Goal: Information Seeking & Learning: Learn about a topic

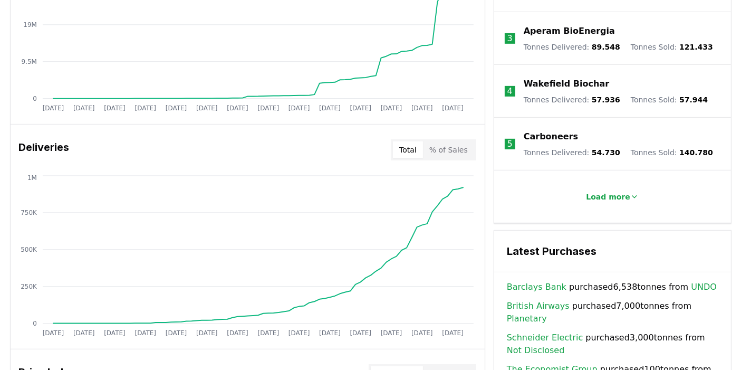
scroll to position [472, 0]
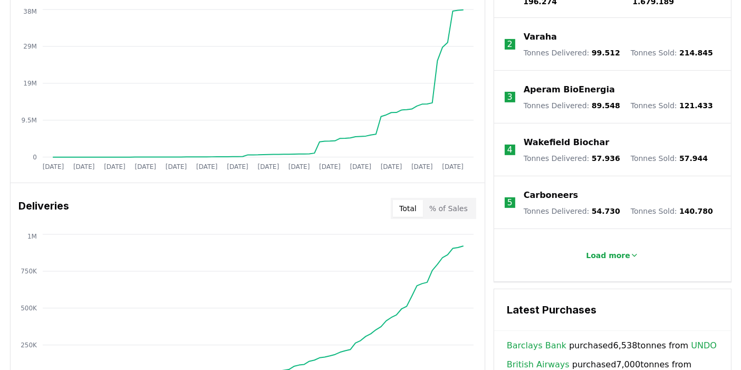
click at [469, 201] on button "% of Sales" at bounding box center [448, 208] width 51 height 17
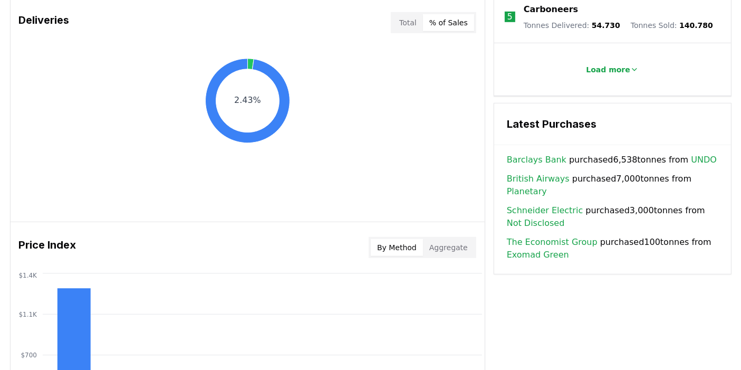
scroll to position [589, 0]
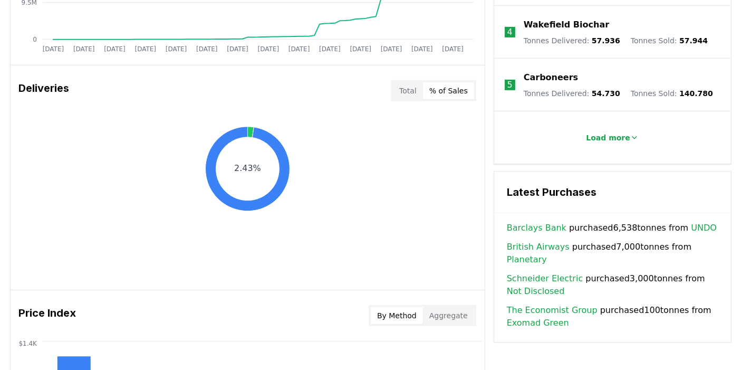
click at [405, 87] on button "Total" at bounding box center [408, 90] width 30 height 17
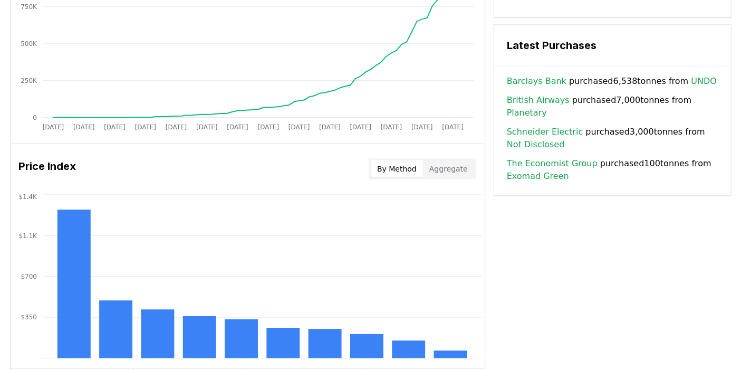
scroll to position [765, 0]
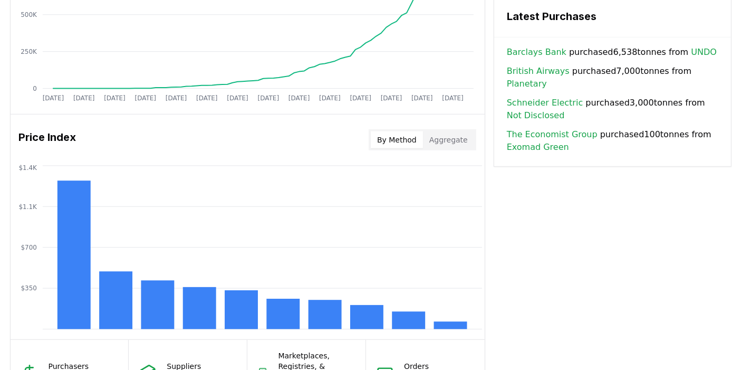
click at [450, 139] on button "Aggregate" at bounding box center [448, 139] width 51 height 17
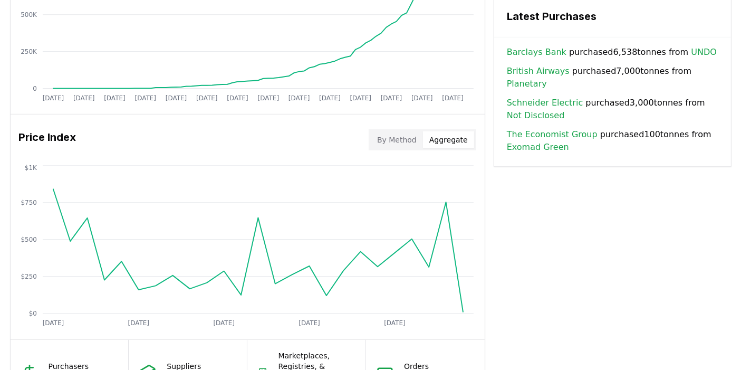
scroll to position [823, 0]
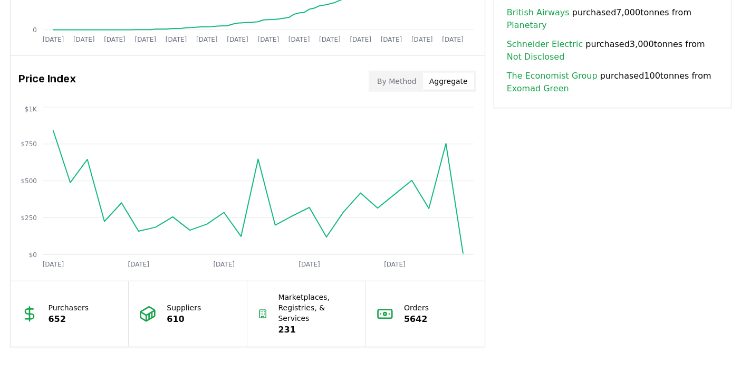
click at [396, 84] on button "By Method" at bounding box center [397, 81] width 52 height 17
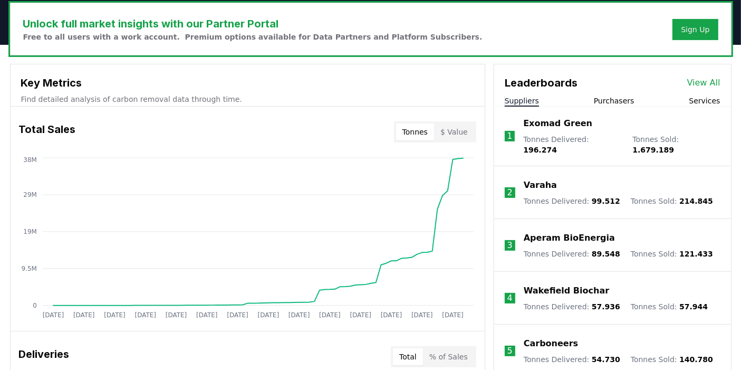
scroll to position [296, 0]
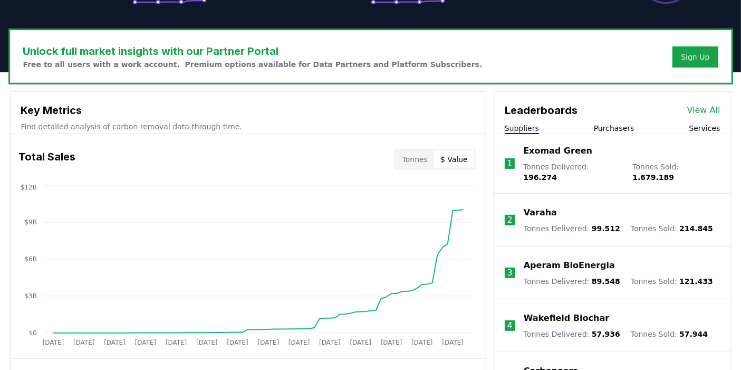
click at [464, 156] on button "$ Value" at bounding box center [454, 159] width 40 height 17
click at [410, 157] on button "Tonnes" at bounding box center [415, 159] width 38 height 17
click at [618, 134] on li "1 Exomad Green Tonnes Delivered : 196.274 Tonnes Sold : 1.679.189" at bounding box center [612, 164] width 237 height 60
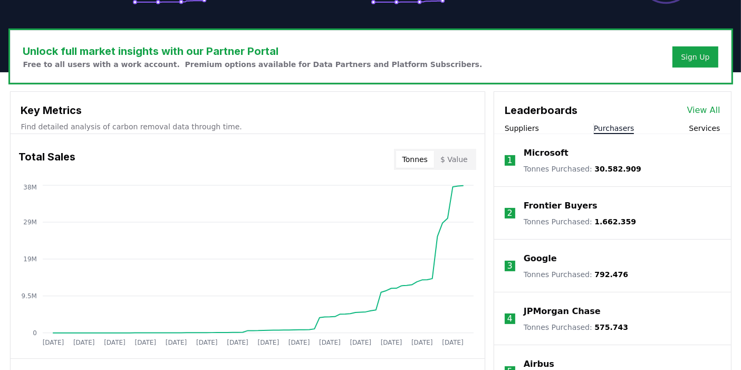
click at [619, 124] on button "Purchasers" at bounding box center [614, 128] width 41 height 11
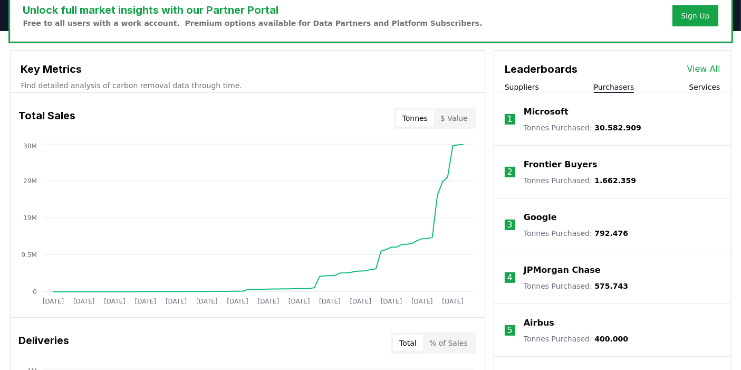
scroll to position [354, 0]
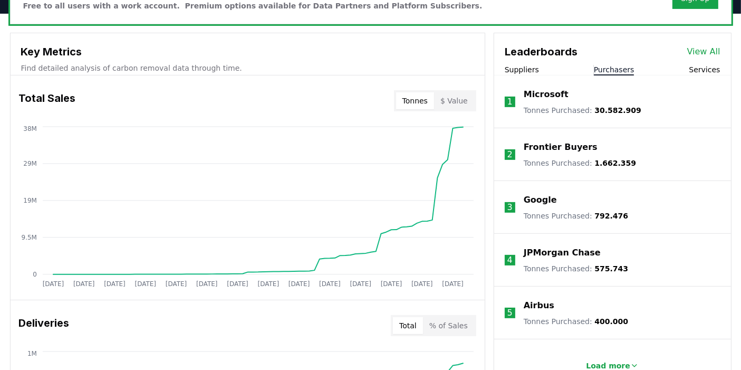
click at [709, 66] on button "Services" at bounding box center [704, 69] width 31 height 11
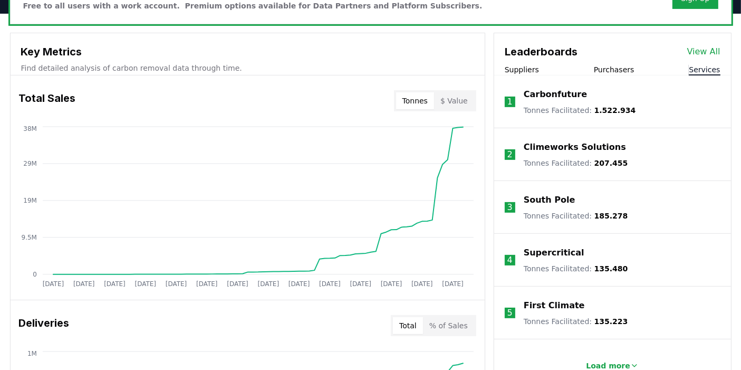
scroll to position [413, 0]
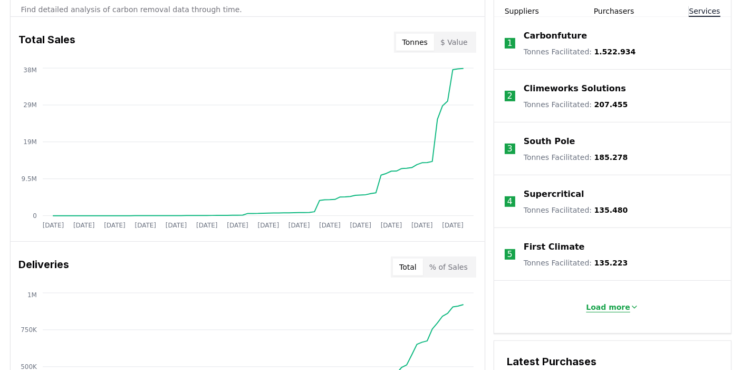
click at [620, 304] on p "Load more" at bounding box center [608, 307] width 44 height 11
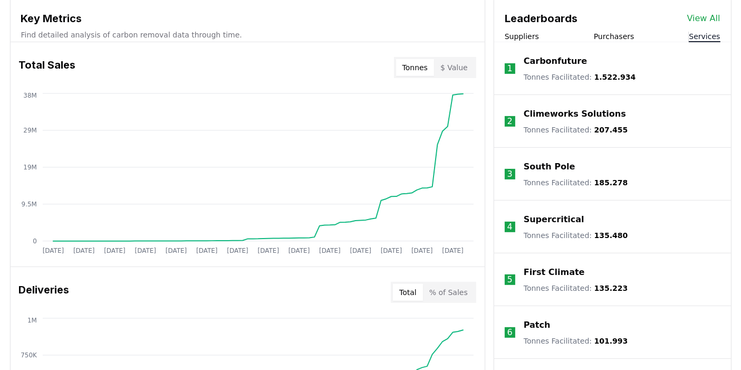
scroll to position [354, 0]
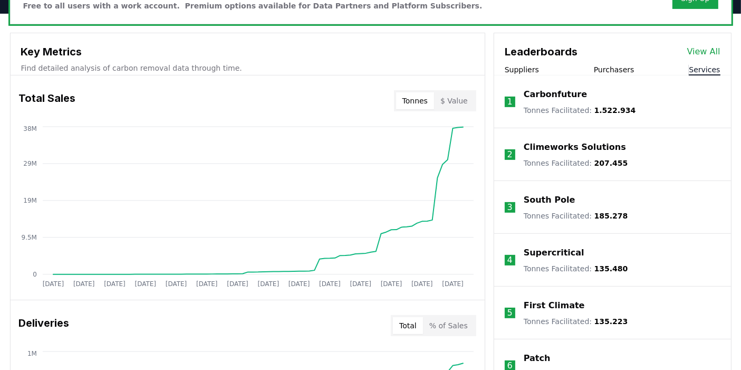
click at [615, 69] on button "Purchasers" at bounding box center [614, 69] width 41 height 11
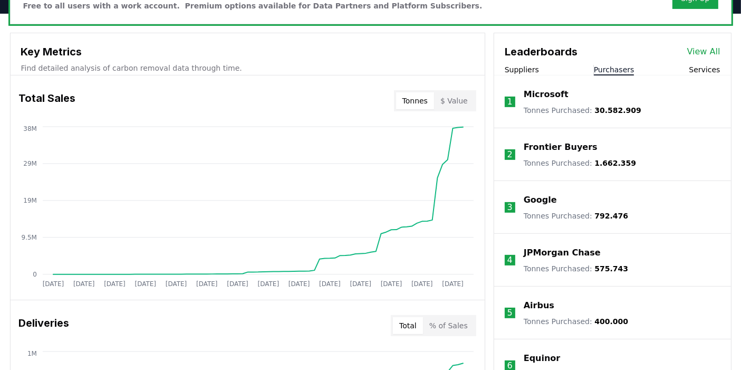
click at [514, 64] on button "Suppliers" at bounding box center [522, 69] width 34 height 11
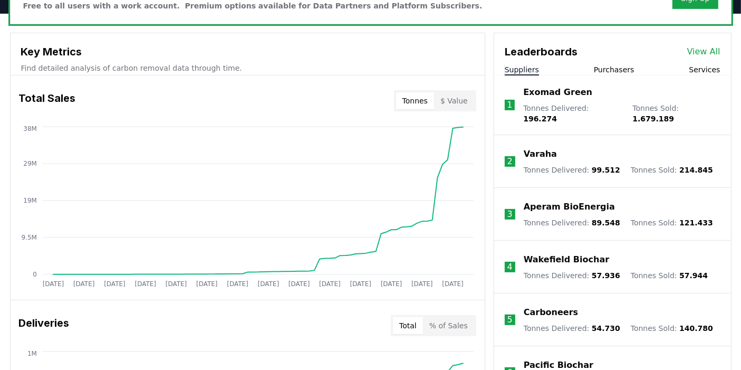
click at [700, 52] on link "View All" at bounding box center [703, 51] width 33 height 13
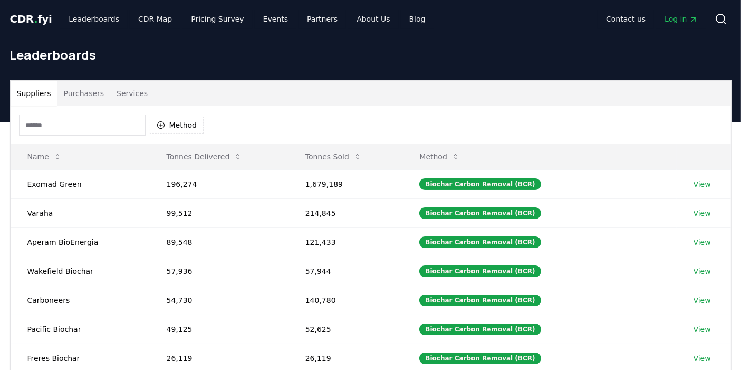
scroll to position [59, 0]
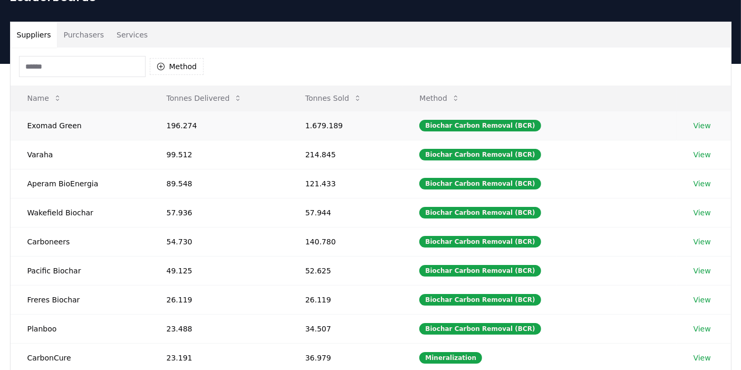
click at [699, 124] on link "View" at bounding box center [702, 125] width 17 height 11
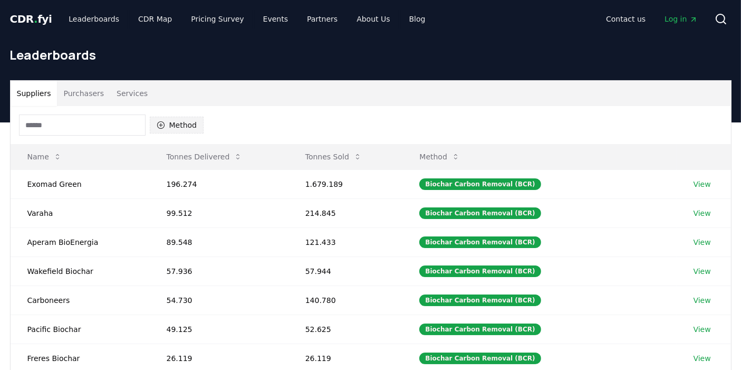
click at [180, 126] on button "Method" at bounding box center [177, 125] width 54 height 17
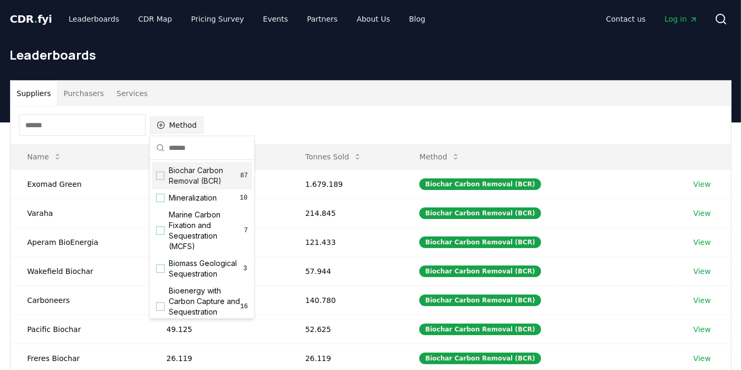
click at [180, 126] on button "Method" at bounding box center [177, 125] width 54 height 17
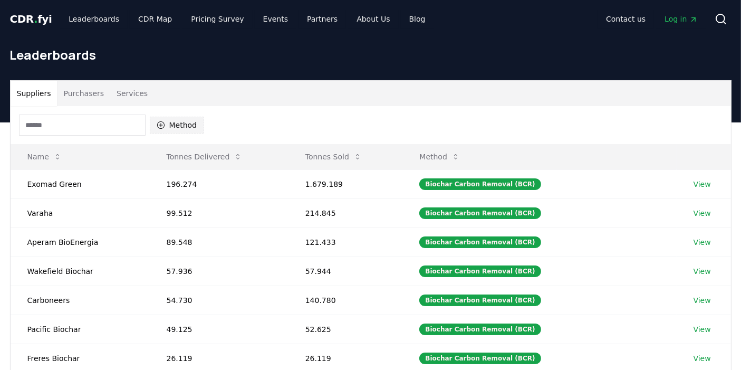
click at [167, 125] on button "Method" at bounding box center [177, 125] width 54 height 17
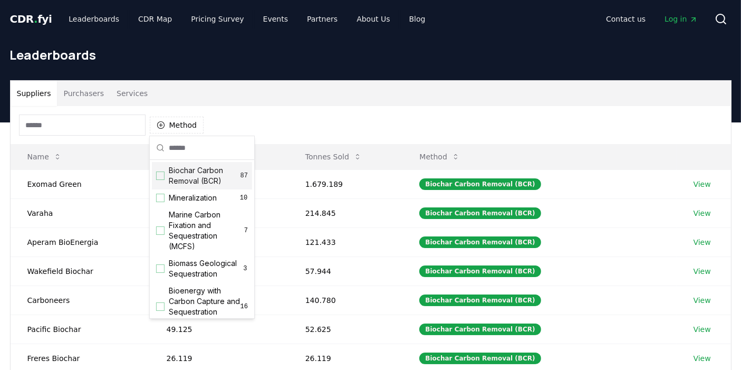
click at [162, 177] on div "Suggestions" at bounding box center [160, 175] width 8 height 8
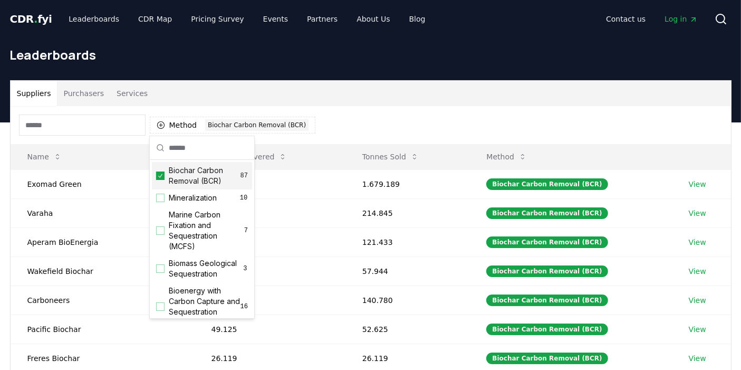
click at [351, 98] on div "Suppliers Purchasers Services" at bounding box center [371, 93] width 720 height 25
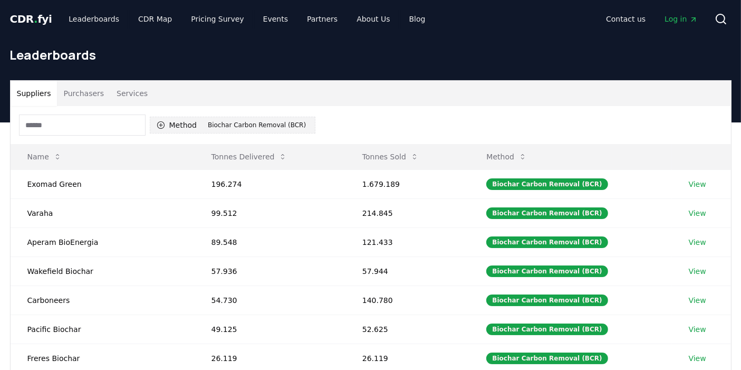
click at [176, 122] on button "Method 1 Biochar Carbon Removal (BCR)" at bounding box center [233, 125] width 166 height 17
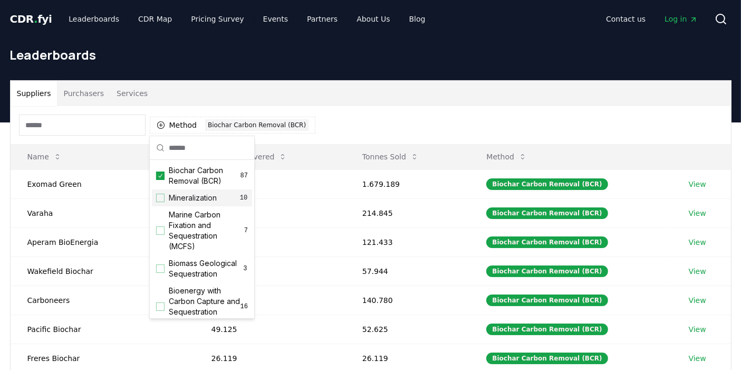
click at [164, 198] on div "Mineralization 10" at bounding box center [202, 197] width 100 height 17
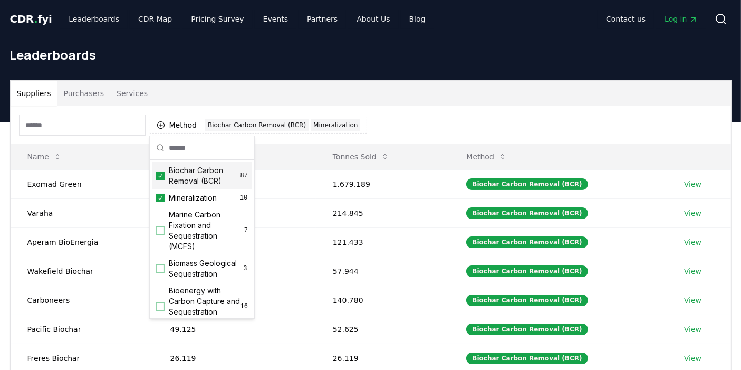
click at [160, 177] on icon "Suggestions" at bounding box center [160, 175] width 7 height 8
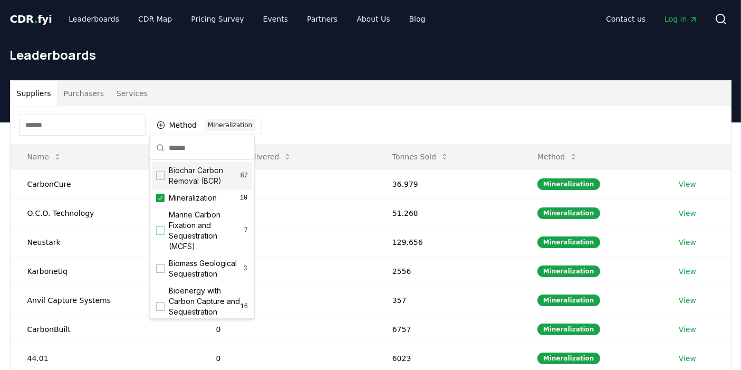
click at [312, 118] on div "Method 1 Mineralization" at bounding box center [371, 125] width 720 height 38
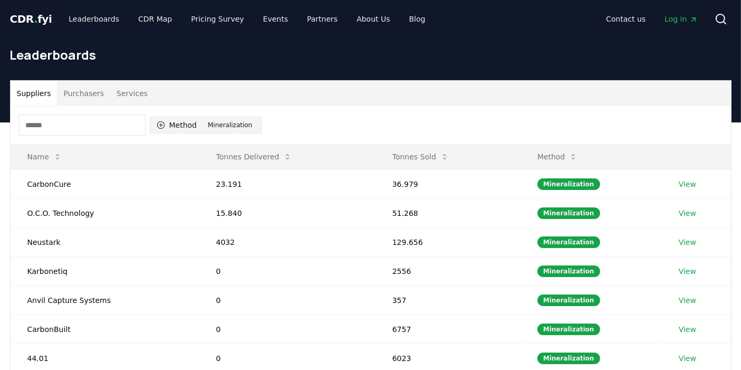
click at [180, 127] on button "Method 1 Mineralization" at bounding box center [206, 125] width 112 height 17
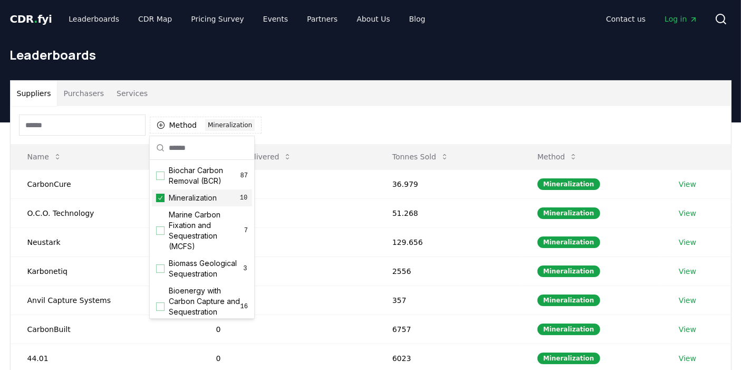
click at [162, 198] on icon "Suggestions" at bounding box center [160, 198] width 7 height 8
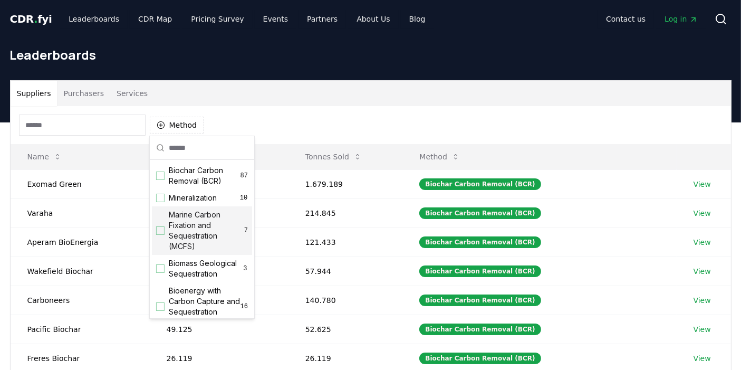
click at [159, 229] on div "Suggestions" at bounding box center [160, 230] width 8 height 8
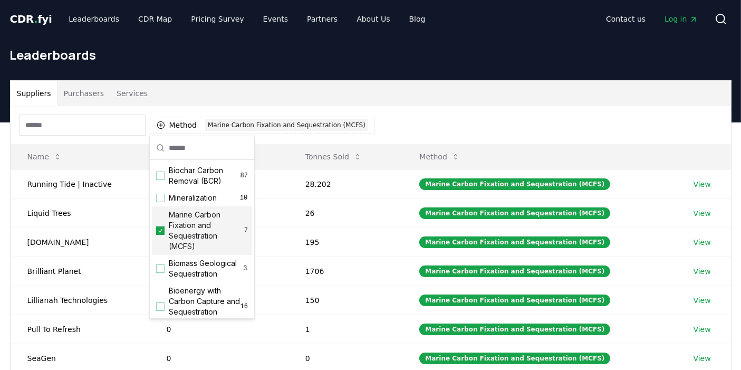
click at [322, 115] on div "Method 1 Marine Carbon Fixation and Sequestration (MCFS)" at bounding box center [197, 124] width 356 height 21
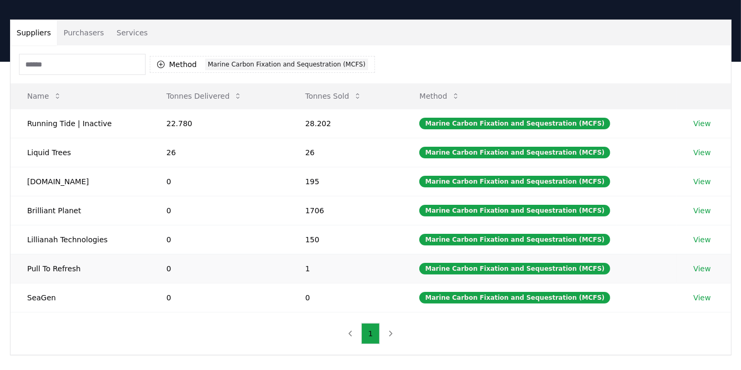
scroll to position [59, 0]
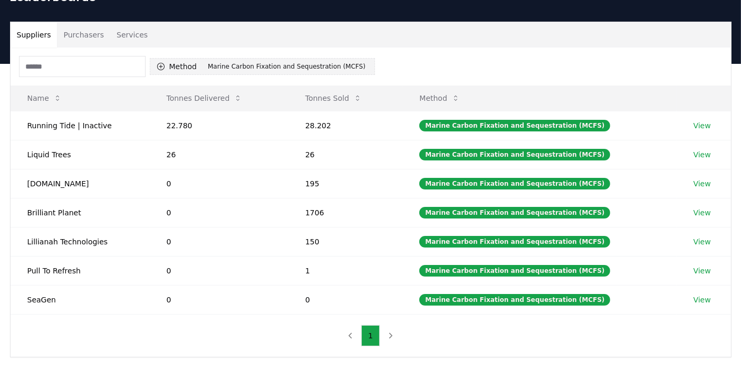
click at [173, 67] on button "Method 1 Marine Carbon Fixation and Sequestration (MCFS)" at bounding box center [262, 66] width 225 height 17
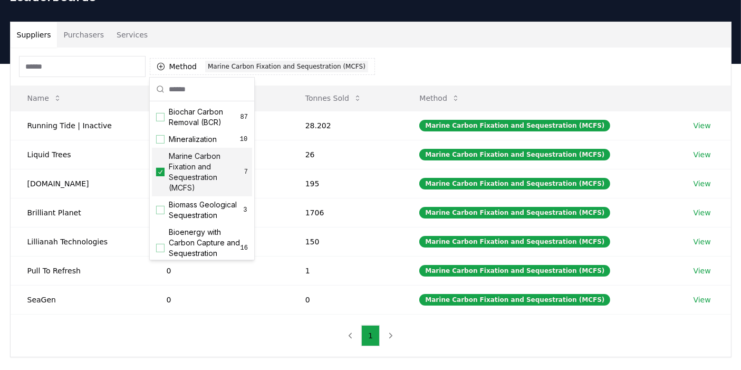
click at [161, 174] on icon "Suggestions" at bounding box center [160, 172] width 7 height 8
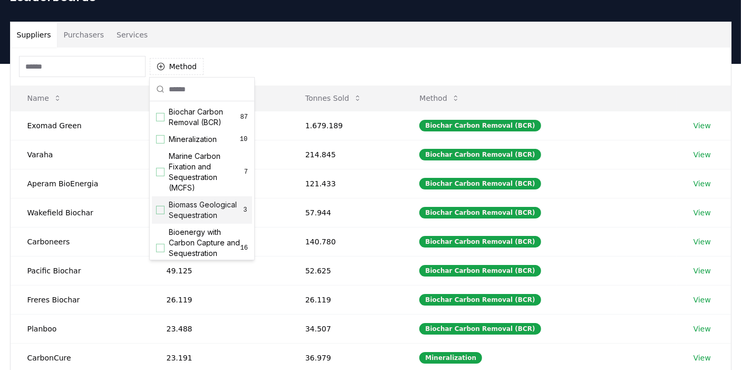
click at [162, 213] on div "Suggestions" at bounding box center [160, 210] width 8 height 8
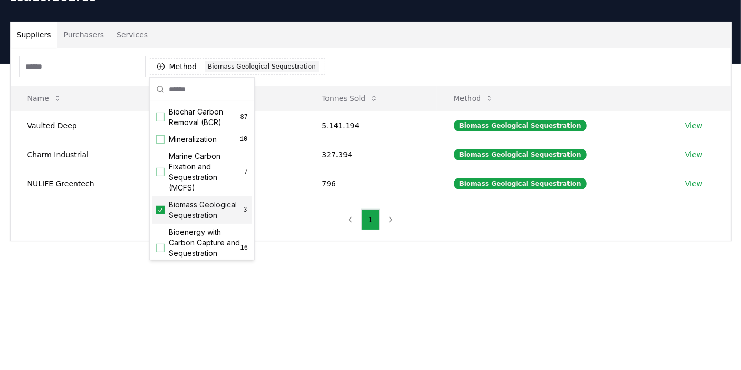
click at [291, 274] on div "Suppliers Purchasers Services Method 1 Biomass Geological Sequestration Name To…" at bounding box center [370, 173] width 741 height 219
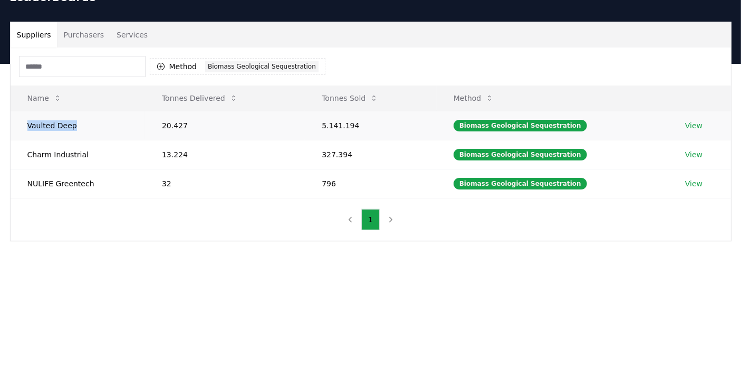
drag, startPoint x: 71, startPoint y: 124, endPoint x: 27, endPoint y: 117, distance: 44.4
click at [27, 117] on td "Vaulted Deep" at bounding box center [78, 125] width 134 height 29
copy td "Vaulted Deep"
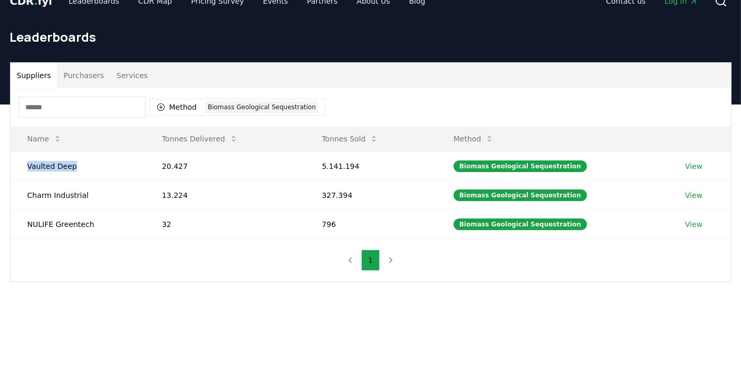
scroll to position [0, 0]
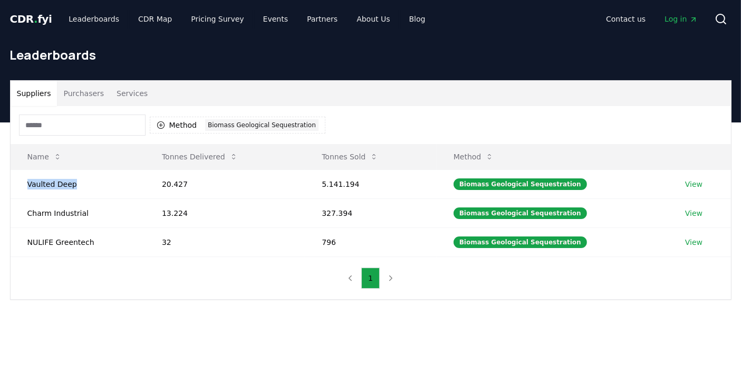
click at [81, 95] on button "Purchasers" at bounding box center [83, 93] width 53 height 25
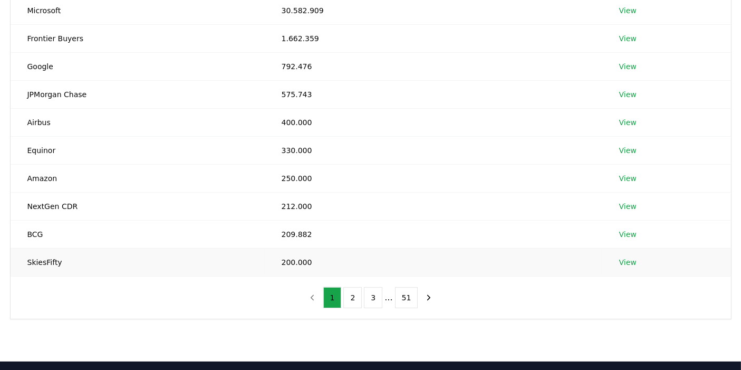
scroll to position [59, 0]
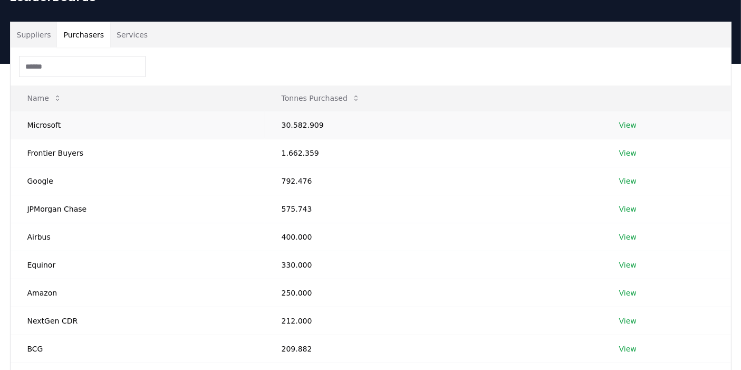
click at [629, 124] on link "View" at bounding box center [627, 125] width 17 height 11
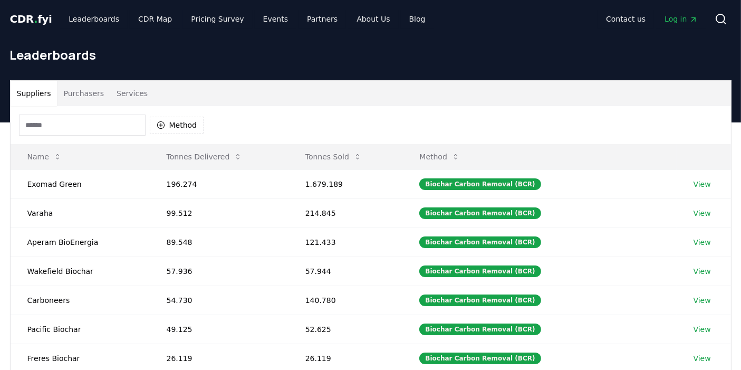
click at [80, 89] on button "Purchasers" at bounding box center [83, 93] width 53 height 25
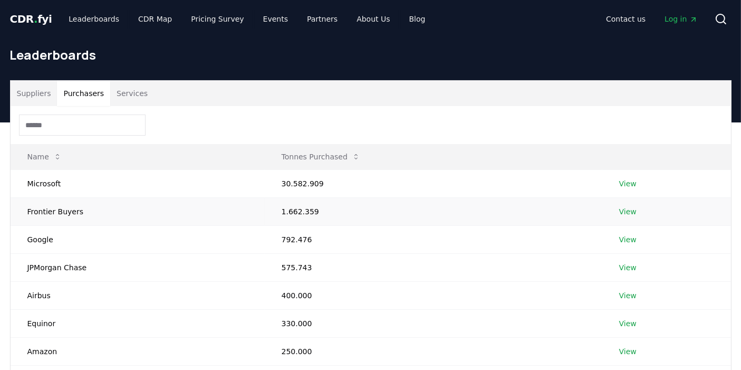
click at [626, 210] on link "View" at bounding box center [627, 211] width 17 height 11
